Goal: Navigation & Orientation: Find specific page/section

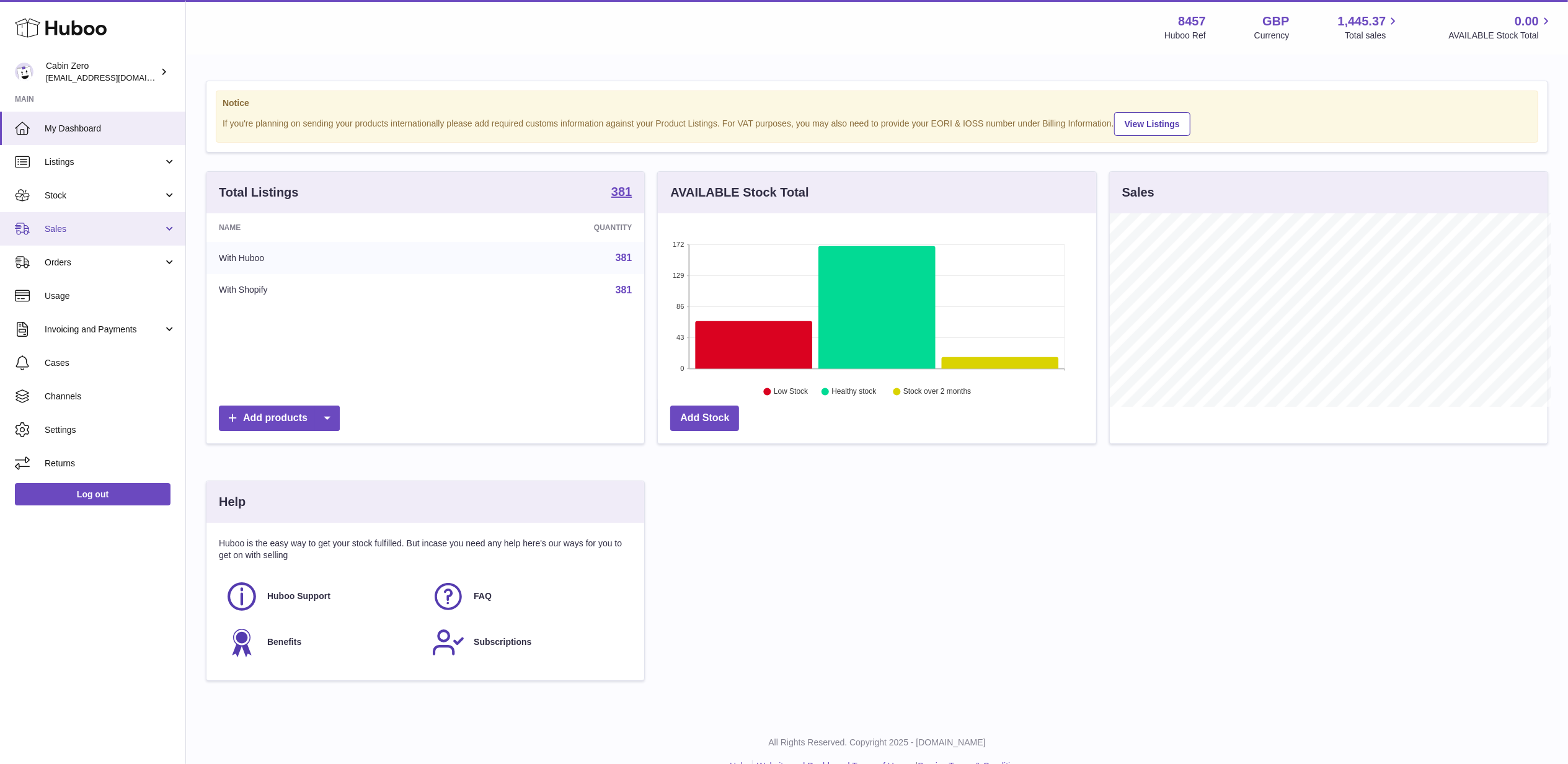
scroll to position [619774, 619699]
click at [84, 223] on span "Sales" at bounding box center [103, 229] width 119 height 12
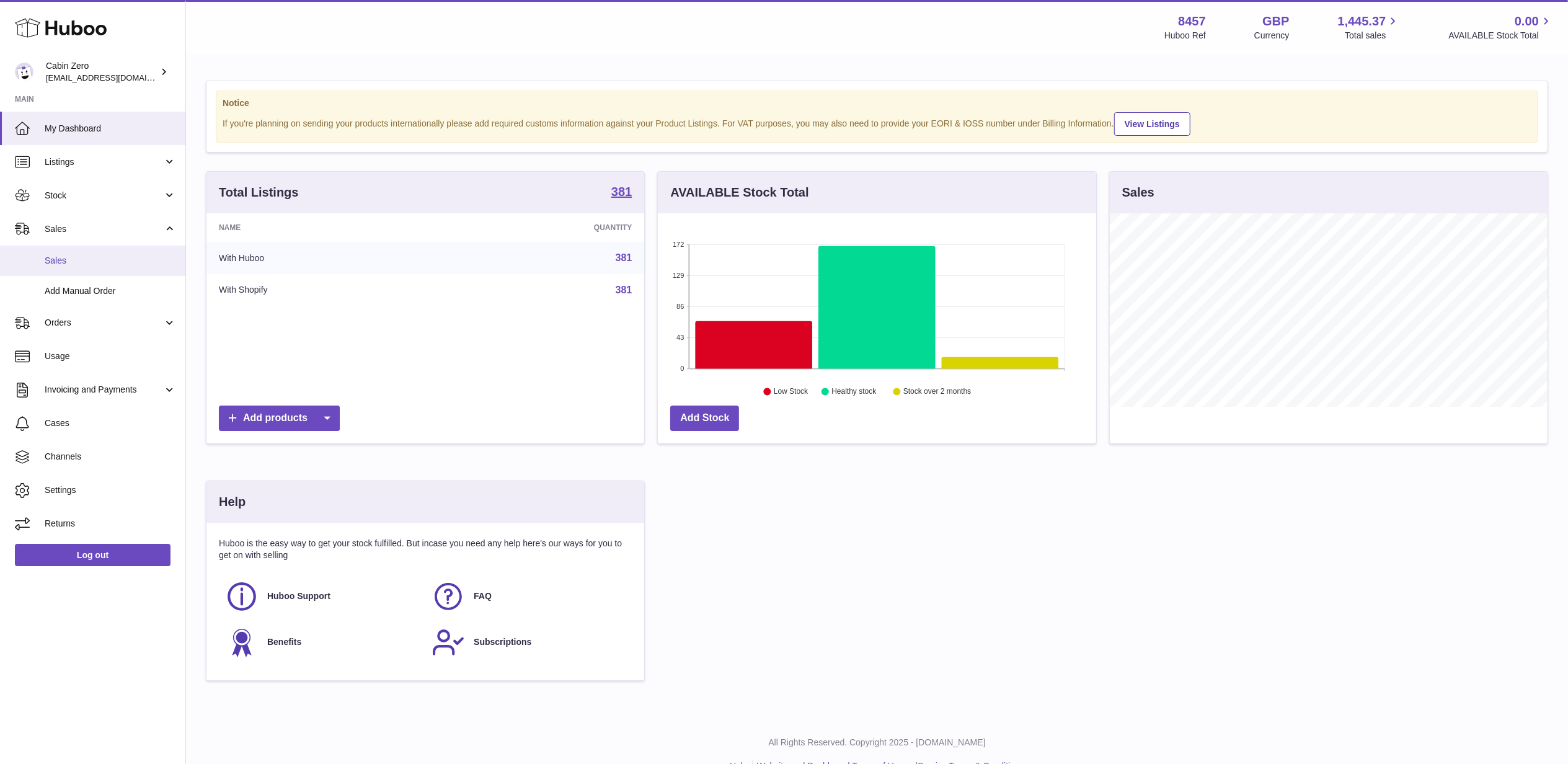
click at [57, 255] on span "Sales" at bounding box center [110, 261] width 132 height 12
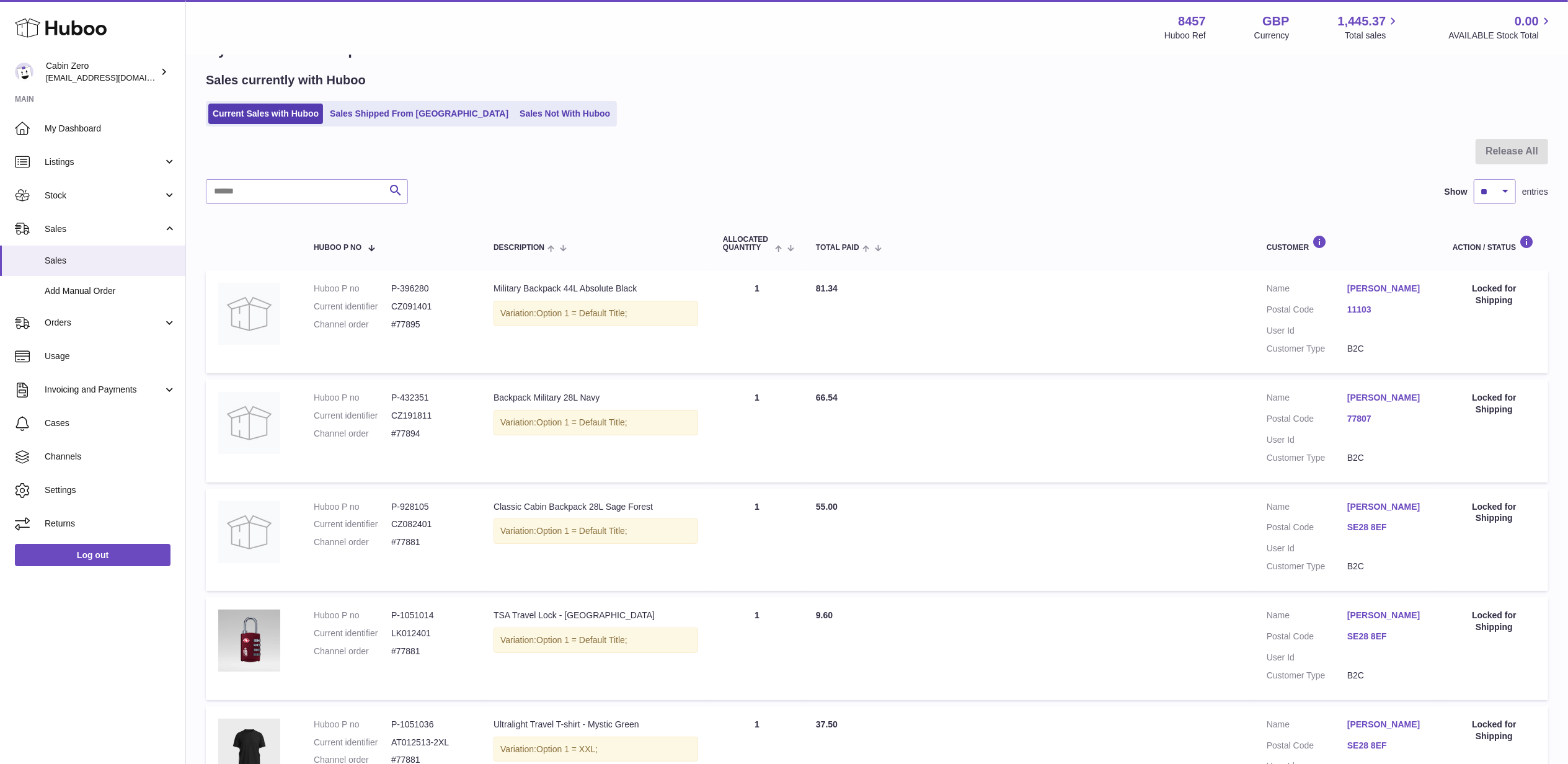
scroll to position [773, 0]
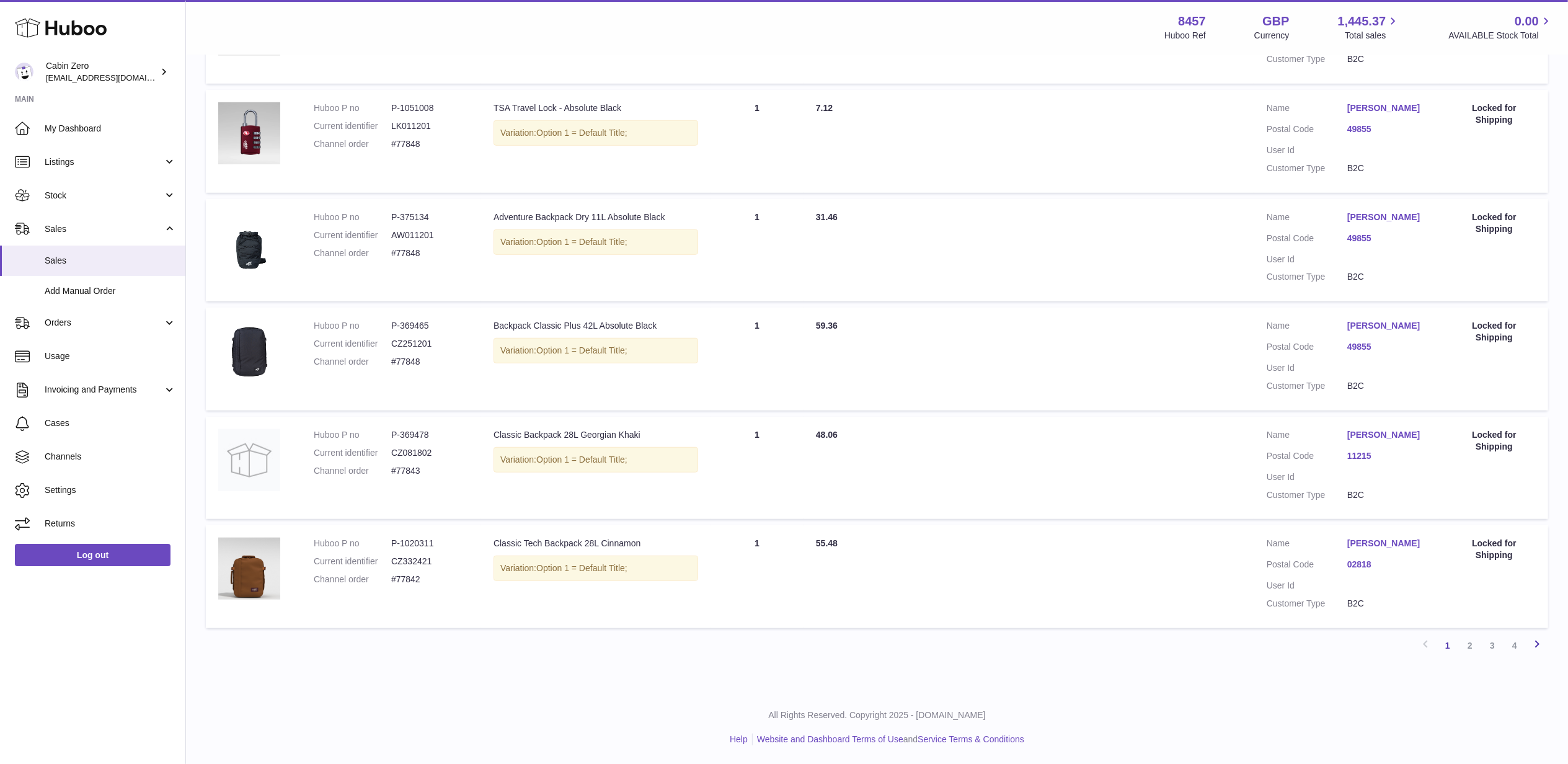
click at [1536, 646] on icon at bounding box center [1537, 644] width 15 height 15
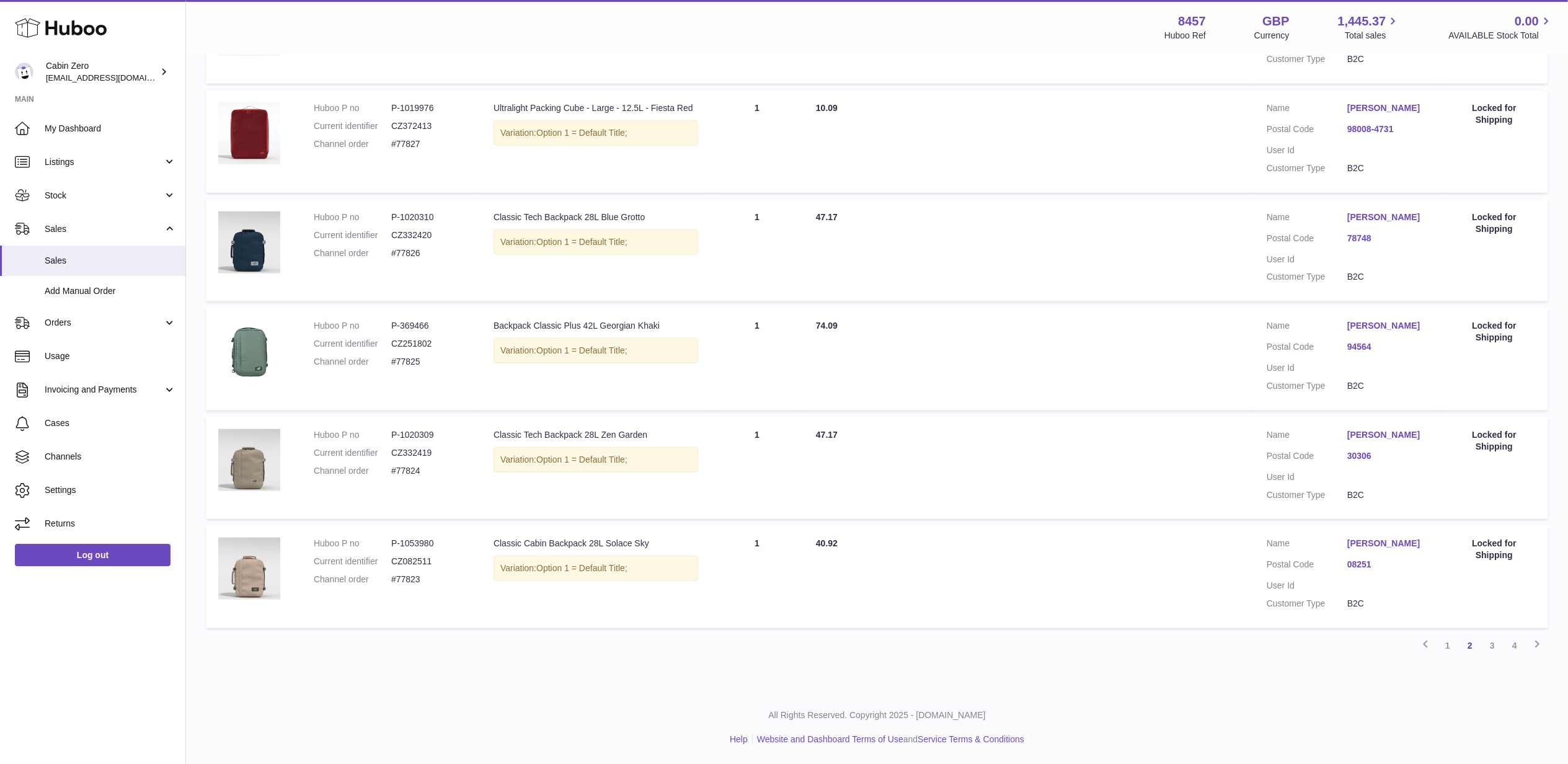
scroll to position [796, 0]
click at [93, 331] on link "Orders" at bounding box center [93, 322] width 186 height 33
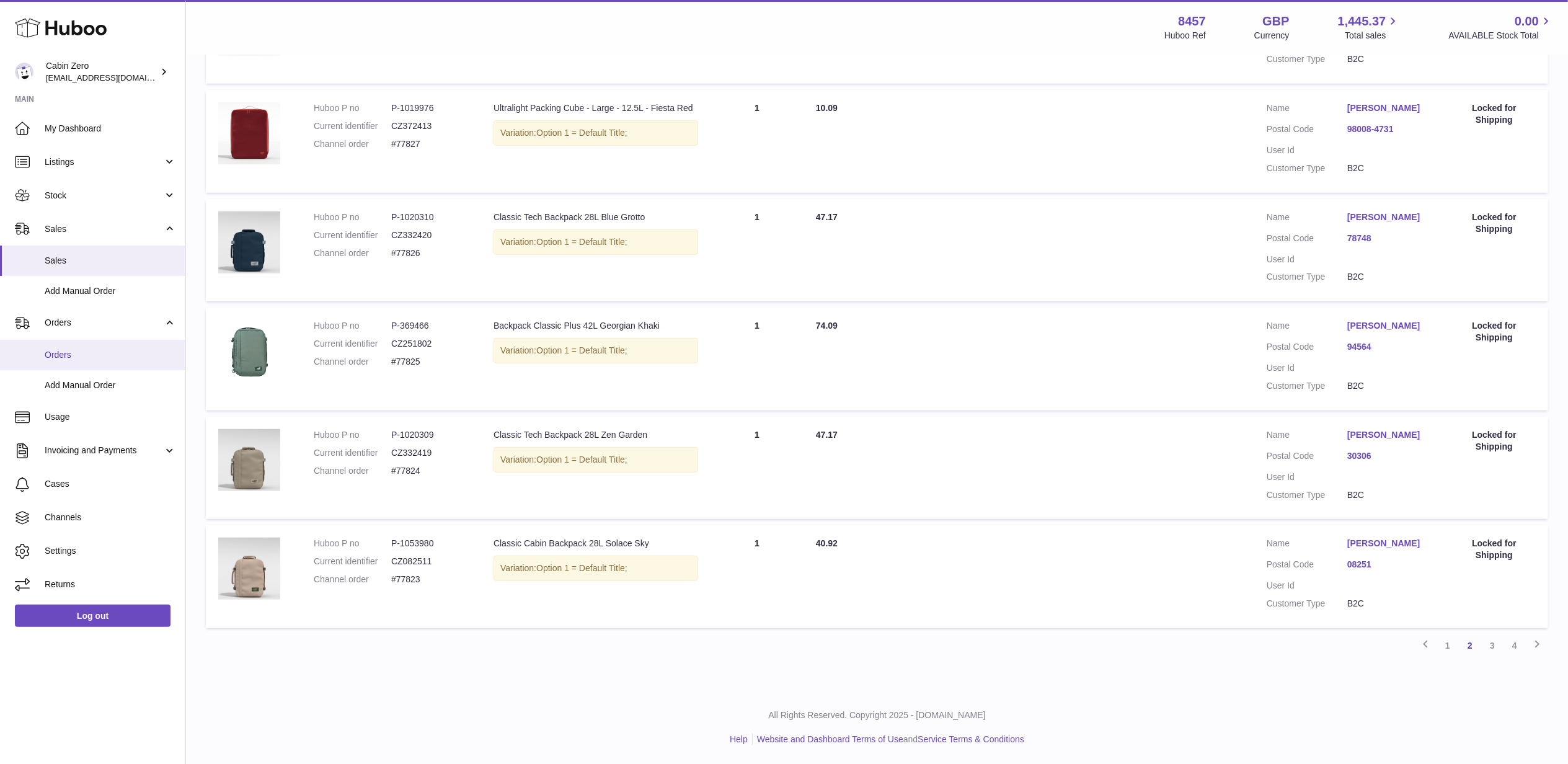
click at [69, 356] on span "Orders" at bounding box center [110, 355] width 132 height 12
